Goal: Entertainment & Leisure: Browse casually

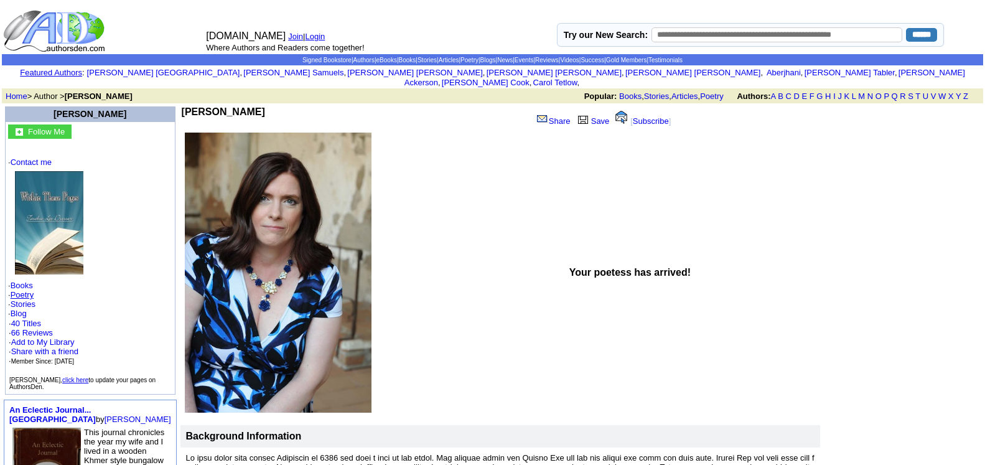
click at [34, 290] on link "Poetry" at bounding box center [23, 294] width 24 height 9
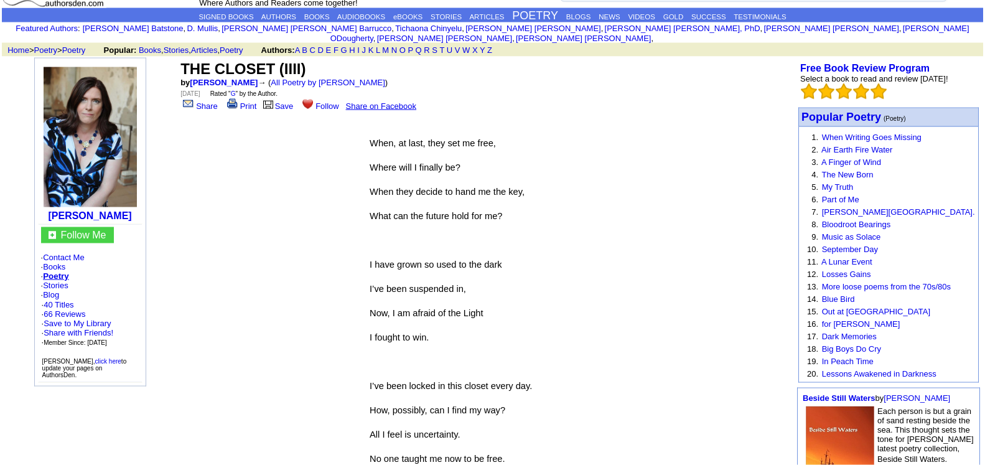
scroll to position [63, 0]
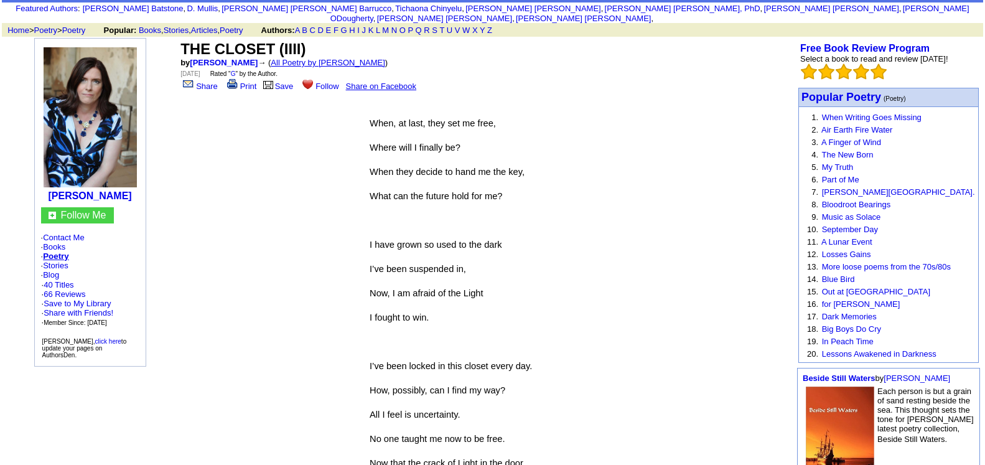
click at [360, 58] on link "All Poetry by [PERSON_NAME]" at bounding box center [328, 62] width 115 height 9
